Goal: Transaction & Acquisition: Obtain resource

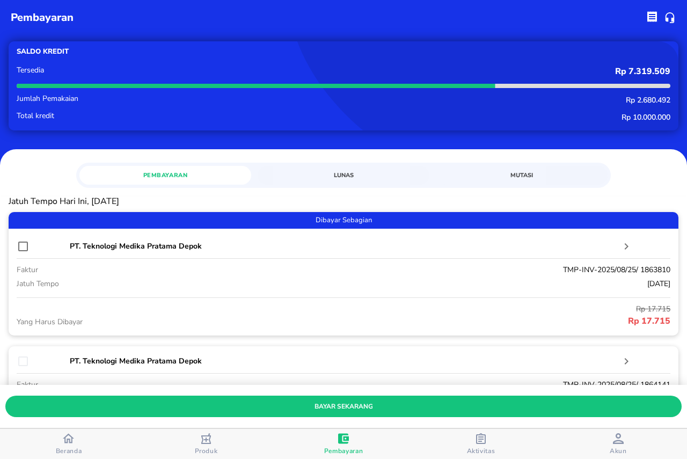
scroll to position [54, 0]
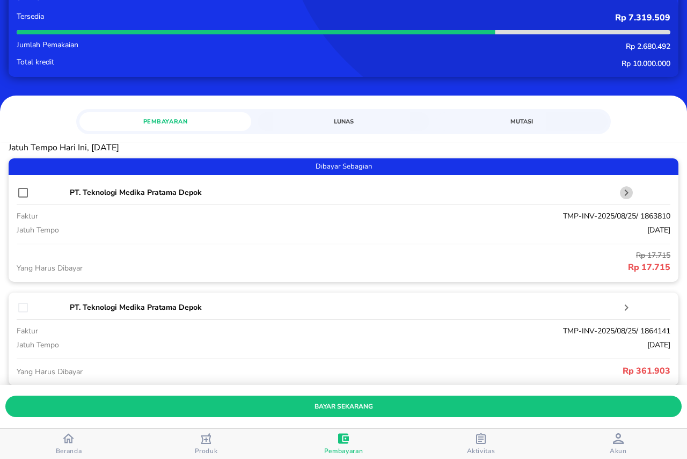
click at [620, 193] on icon "button" at bounding box center [626, 192] width 13 height 13
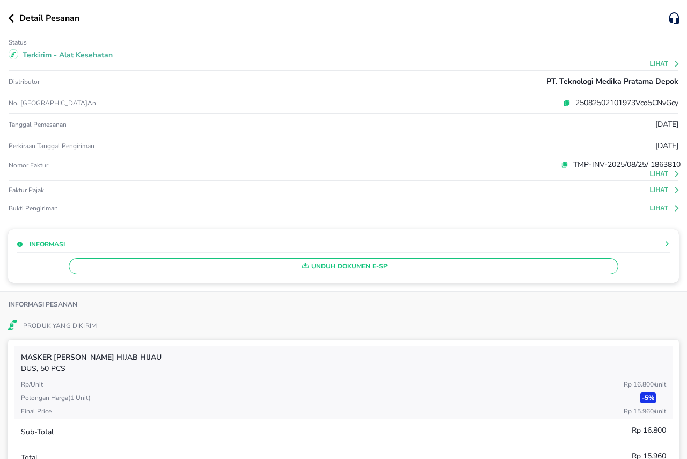
click at [650, 189] on button "Lihat" at bounding box center [665, 190] width 31 height 8
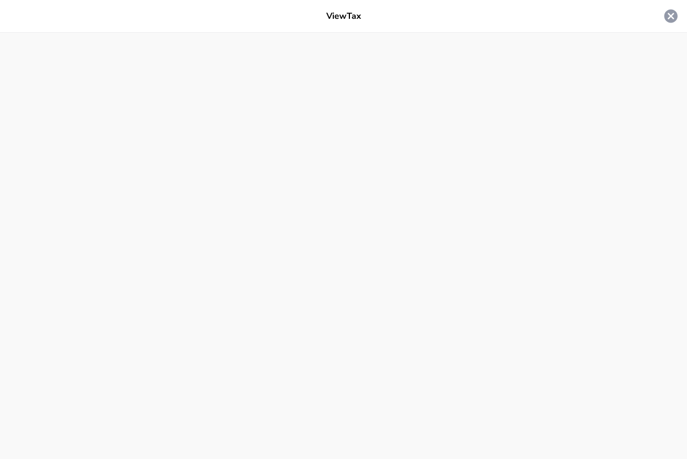
click at [666, 17] on icon at bounding box center [671, 16] width 13 height 13
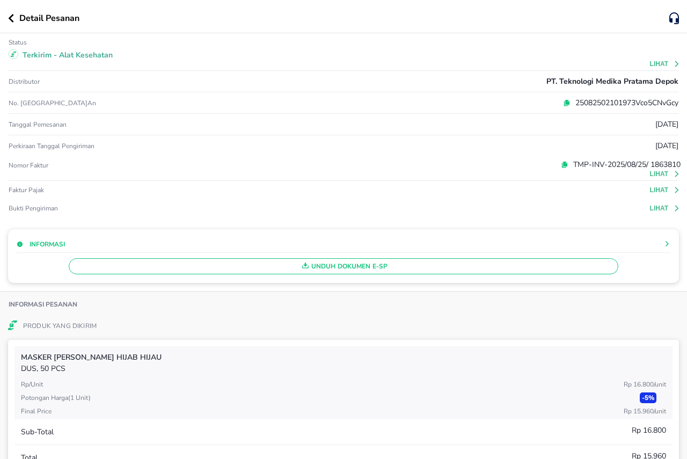
click at [524, 273] on span "Unduh Dokumen e-SP" at bounding box center [344, 266] width 540 height 14
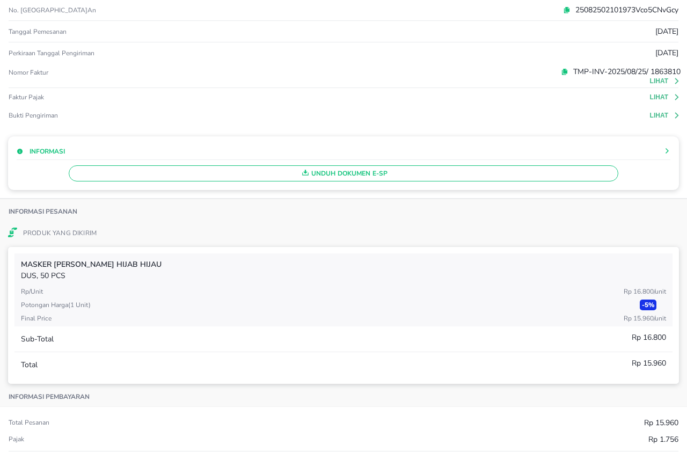
scroll to position [0, 0]
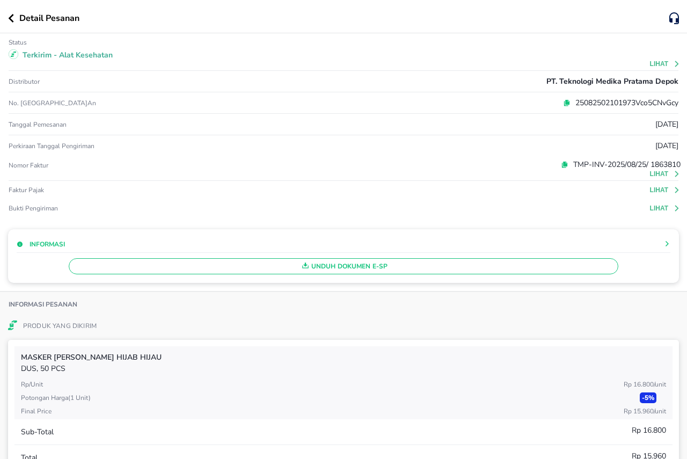
click at [12, 16] on icon "button" at bounding box center [11, 18] width 5 height 9
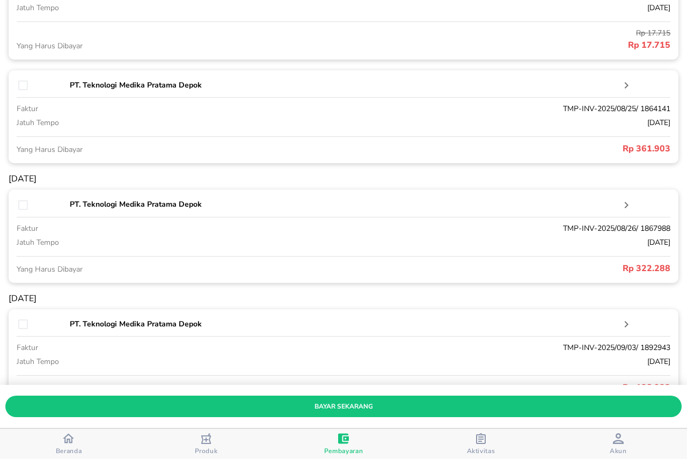
scroll to position [322, 0]
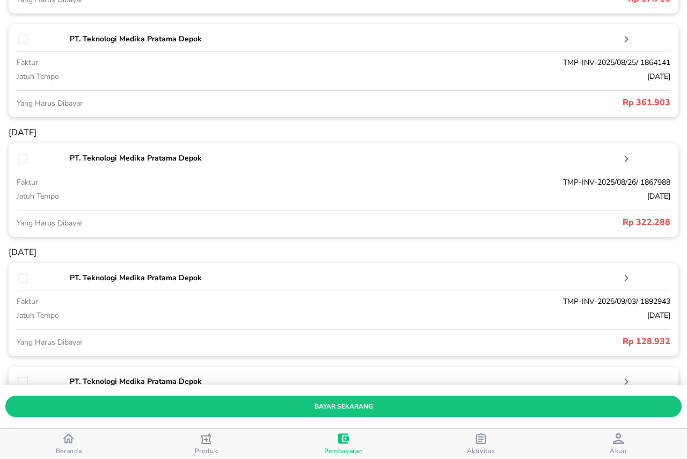
click at [625, 41] on icon "button" at bounding box center [627, 39] width 4 height 6
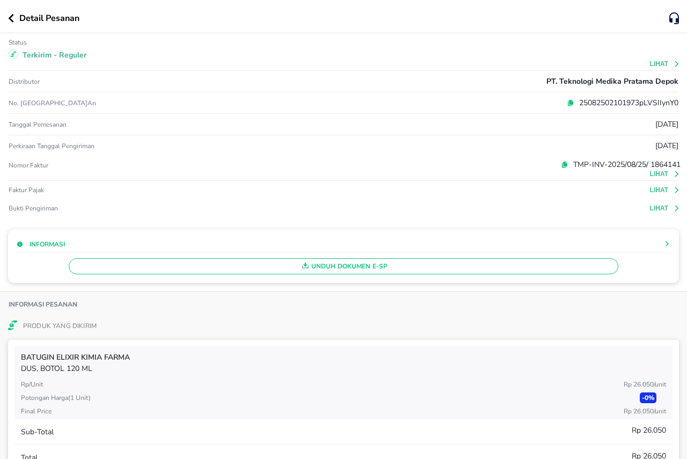
click at [650, 188] on button "Lihat" at bounding box center [665, 190] width 31 height 8
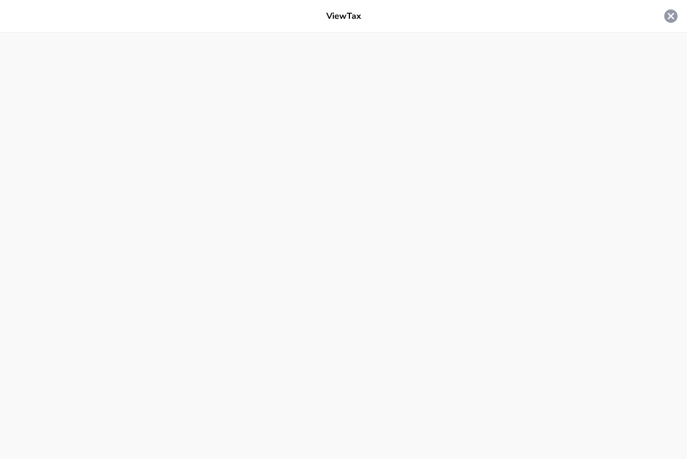
click at [666, 19] on icon at bounding box center [671, 16] width 13 height 13
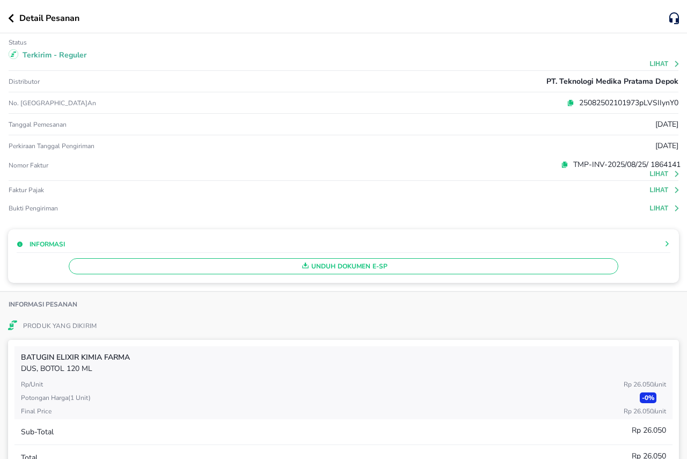
click at [158, 266] on span "Unduh Dokumen e-SP" at bounding box center [344, 266] width 540 height 14
click at [460, 267] on div "Unduh Dokumen e-SP" at bounding box center [344, 263] width 654 height 21
click at [12, 23] on div "Detail Pesanan" at bounding box center [338, 18] width 661 height 13
click at [12, 19] on icon "button" at bounding box center [11, 18] width 6 height 9
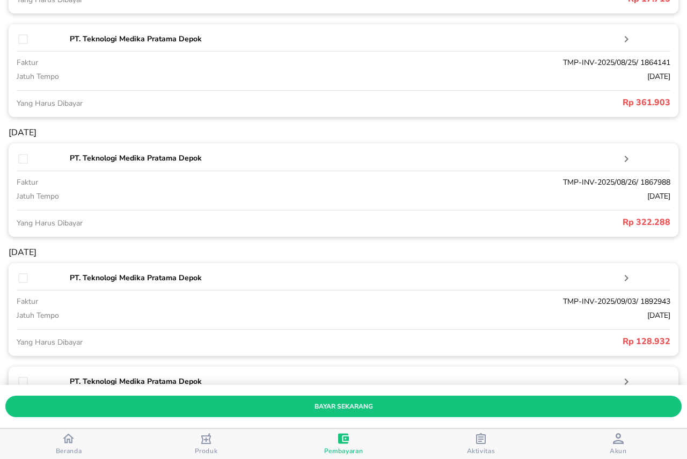
scroll to position [376, 0]
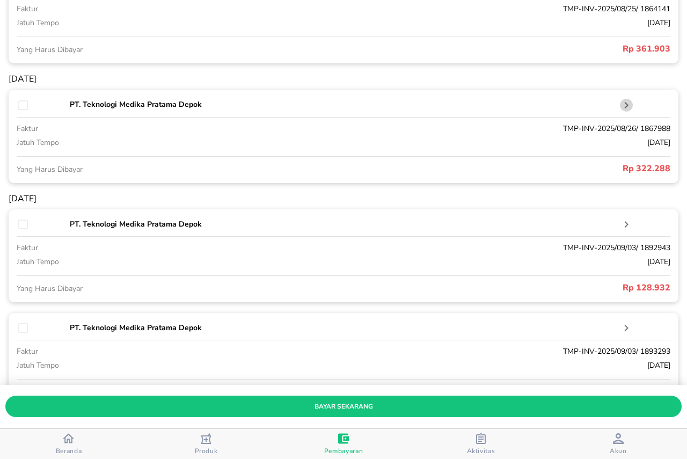
click at [620, 108] on icon "button" at bounding box center [626, 105] width 13 height 13
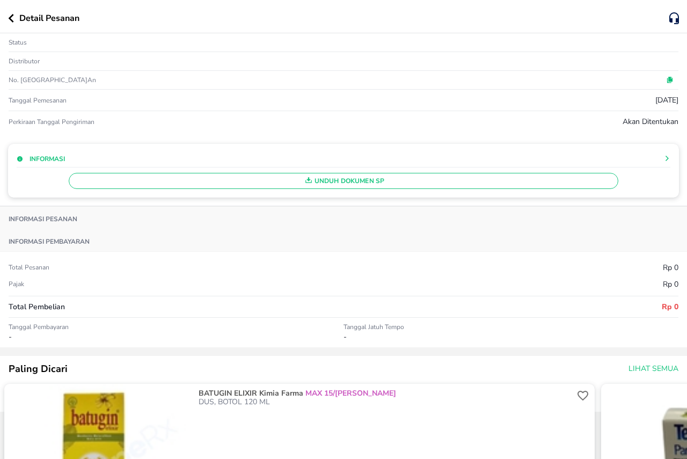
click at [664, 157] on icon at bounding box center [667, 158] width 6 height 6
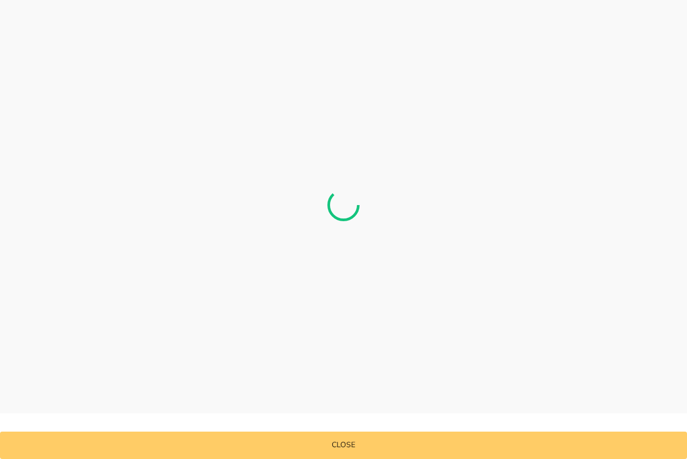
scroll to position [0, 0]
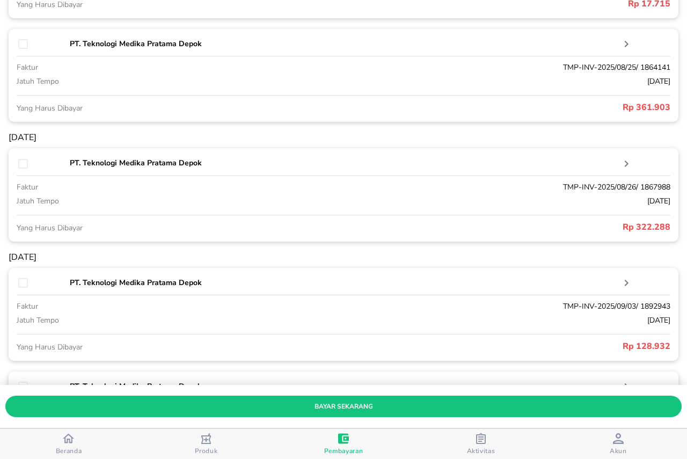
scroll to position [317, 0]
click at [620, 162] on icon "button" at bounding box center [626, 163] width 13 height 13
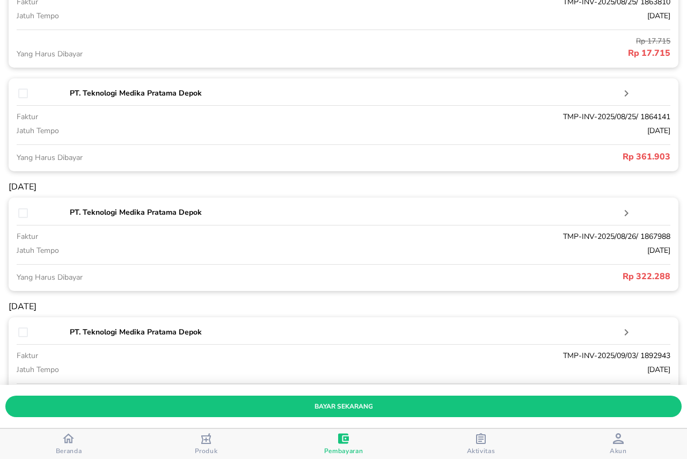
scroll to position [268, 0]
click at [625, 210] on icon "button" at bounding box center [627, 212] width 4 height 6
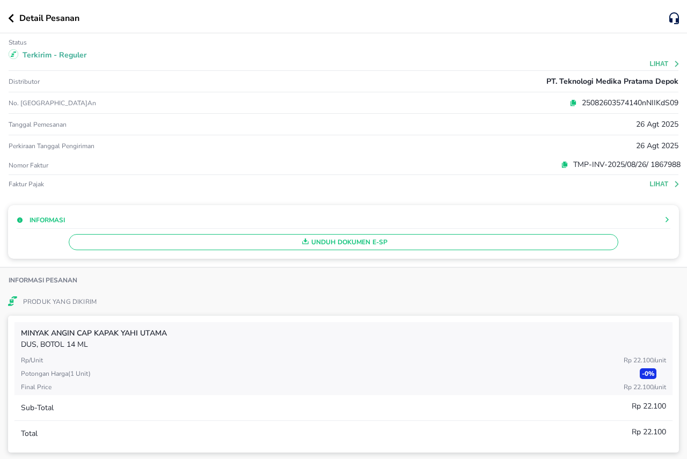
click at [31, 185] on p "Faktur pajak" at bounding box center [120, 184] width 223 height 9
click at [650, 183] on button "Lihat" at bounding box center [665, 184] width 31 height 8
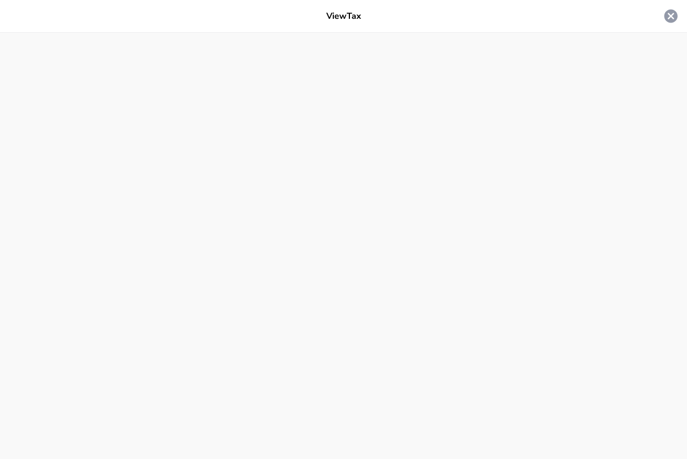
click at [665, 14] on icon at bounding box center [671, 16] width 13 height 13
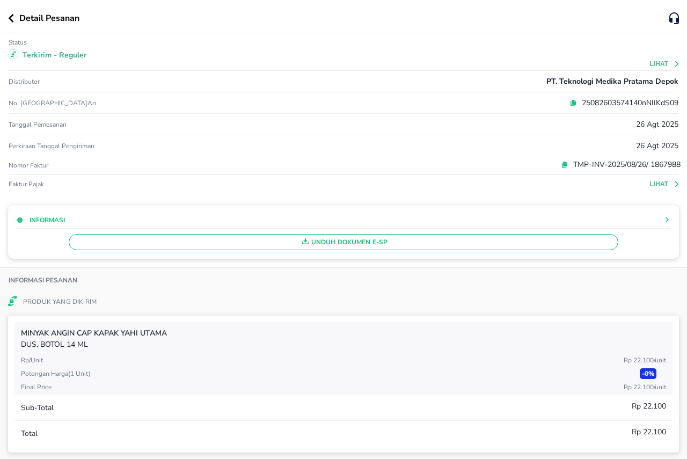
click at [570, 243] on span "Unduh Dokumen e-SP" at bounding box center [344, 242] width 540 height 14
